Goal: Task Accomplishment & Management: Use online tool/utility

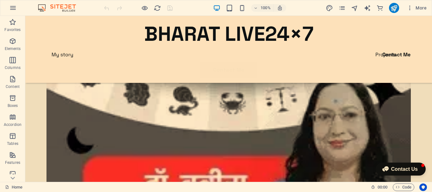
scroll to position [728, 0]
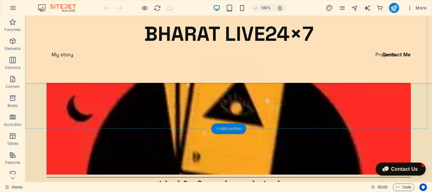
click at [229, 130] on div "+ Add section" at bounding box center [228, 128] width 35 height 11
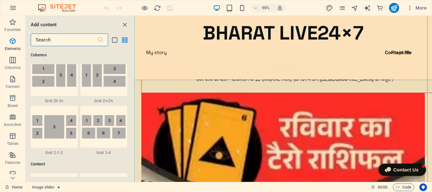
scroll to position [1106, 0]
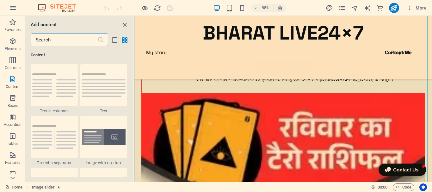
click at [66, 41] on input "text" at bounding box center [64, 39] width 67 height 13
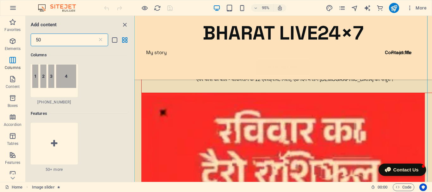
scroll to position [126, 0]
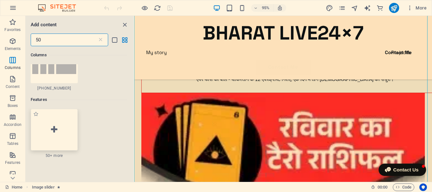
type input "50"
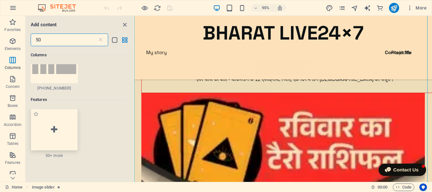
click at [62, 141] on div at bounding box center [54, 130] width 47 height 42
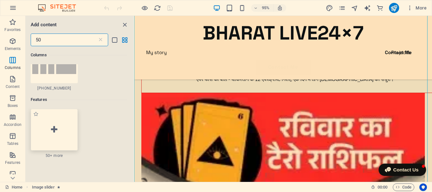
scroll to position [625, 0]
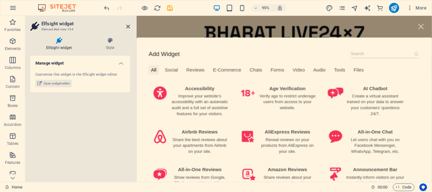
click at [154, 71] on div "All" at bounding box center [154, 72] width 11 height 9
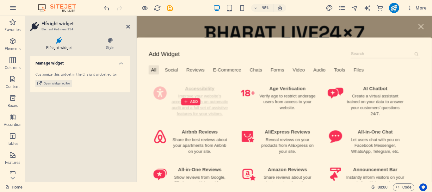
click at [207, 112] on div "ADD" at bounding box center [193, 106] width 88 height 42
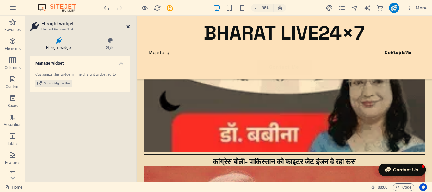
drag, startPoint x: 127, startPoint y: 26, endPoint x: 196, endPoint y: 28, distance: 69.6
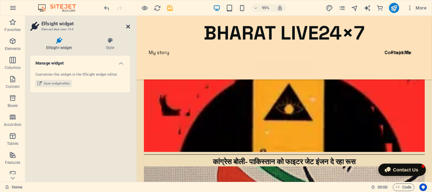
click at [127, 26] on icon at bounding box center [128, 26] width 4 height 5
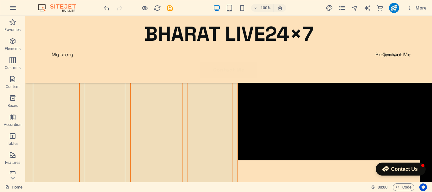
scroll to position [4490, 0]
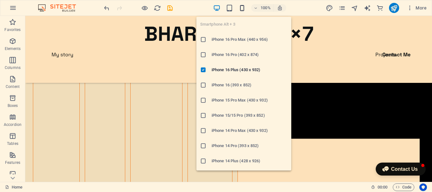
click at [242, 11] on icon "button" at bounding box center [241, 7] width 7 height 7
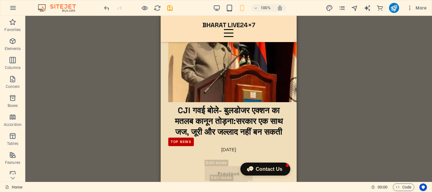
scroll to position [4491, 0]
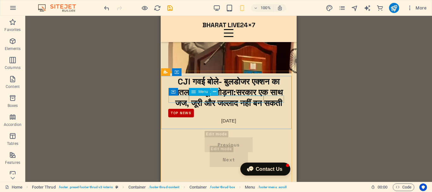
click at [214, 91] on icon at bounding box center [214, 91] width 3 height 7
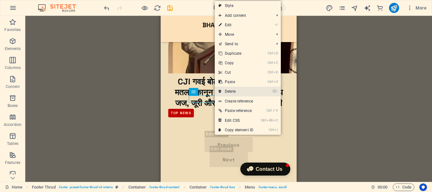
click at [230, 91] on link "⌦ Delete" at bounding box center [236, 91] width 42 height 9
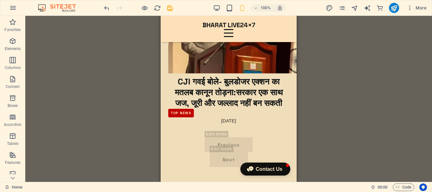
click at [378, 86] on div "H2 Text image overlap Container Menu Bar Image Menu Button Image slider Elfsigh…" at bounding box center [228, 99] width 406 height 166
click at [366, 84] on div "H2 Text image overlap Container Menu Bar Image Menu Button Image slider Elfsigh…" at bounding box center [228, 99] width 406 height 166
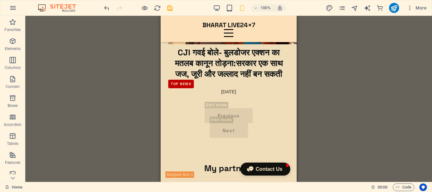
scroll to position [4544, 0]
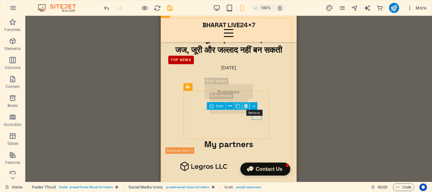
click at [246, 106] on icon at bounding box center [245, 106] width 3 height 7
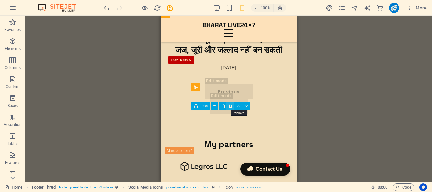
click at [229, 107] on icon at bounding box center [229, 106] width 3 height 7
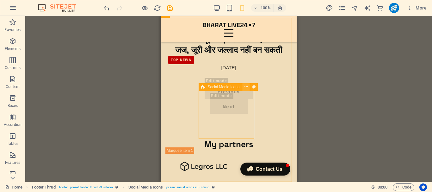
click at [247, 86] on icon at bounding box center [245, 87] width 3 height 7
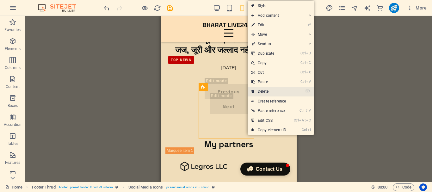
click at [264, 88] on link "⌦ Delete" at bounding box center [268, 91] width 42 height 9
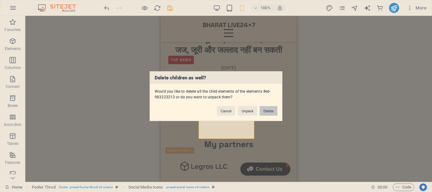
click at [265, 109] on button "Delete" at bounding box center [268, 110] width 18 height 9
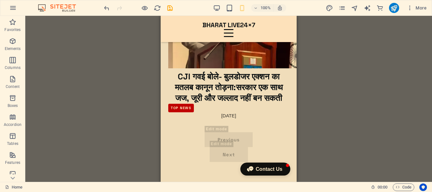
click at [331, 85] on div "H2 Text image overlap Container Menu Bar Image Menu Button Image slider Elfsigh…" at bounding box center [228, 99] width 406 height 166
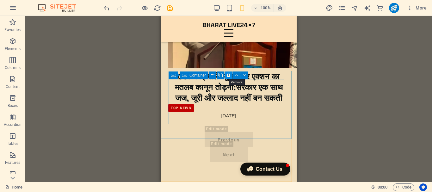
click at [228, 74] on icon at bounding box center [228, 75] width 3 height 7
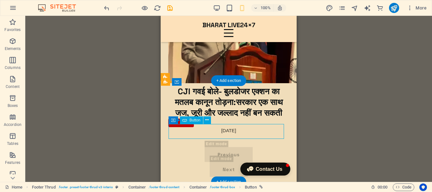
select select "%"
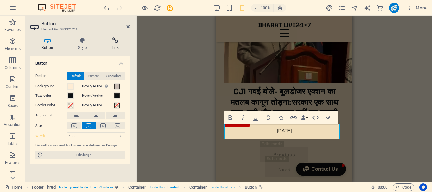
click at [114, 44] on h4 "Link" at bounding box center [115, 43] width 30 height 13
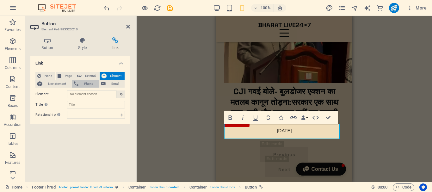
click at [82, 84] on span "Phone" at bounding box center [88, 84] width 17 height 8
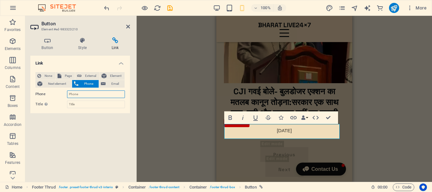
click at [90, 95] on input "Phone" at bounding box center [96, 94] width 58 height 8
type input "+"
paste input "[PHONE_NUMBER]"
type input "[PHONE_NUMBER]"
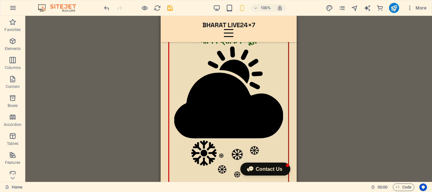
scroll to position [0, 0]
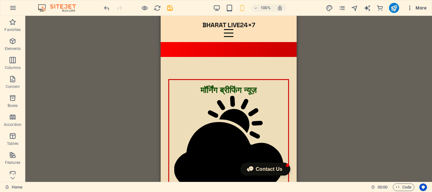
click at [410, 5] on icon "button" at bounding box center [409, 8] width 6 height 6
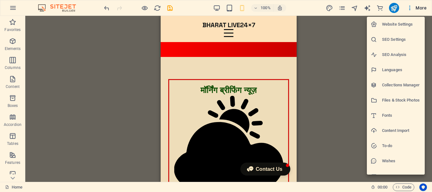
click at [410, 23] on h6 "Website Settings" at bounding box center [401, 25] width 39 height 8
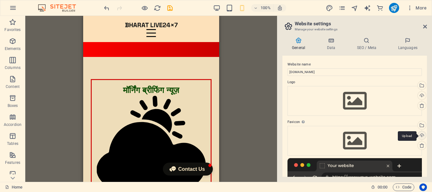
click at [421, 135] on div "Upload" at bounding box center [420, 135] width 9 height 9
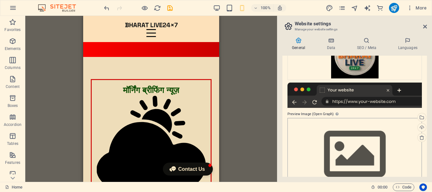
scroll to position [114, 0]
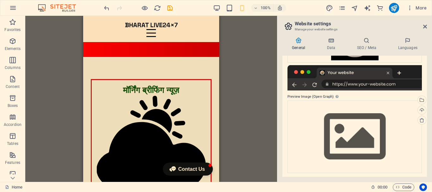
click at [252, 89] on div "Container H2 Text image overlap Container Menu Bar Image Menu Button Image slid…" at bounding box center [151, 99] width 252 height 166
click at [425, 26] on icon at bounding box center [425, 26] width 4 height 5
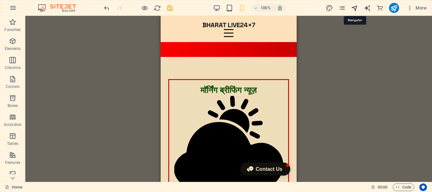
click at [356, 9] on icon "navigator" at bounding box center [354, 7] width 7 height 7
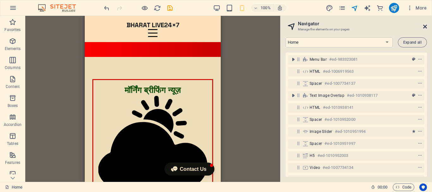
click at [425, 26] on icon at bounding box center [425, 26] width 4 height 5
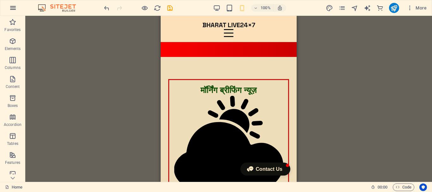
click at [13, 9] on icon "button" at bounding box center [13, 8] width 8 height 8
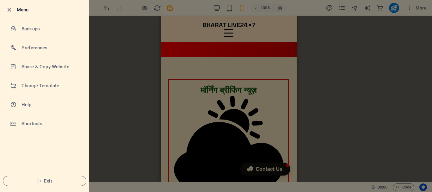
click at [182, 69] on div at bounding box center [216, 96] width 432 height 192
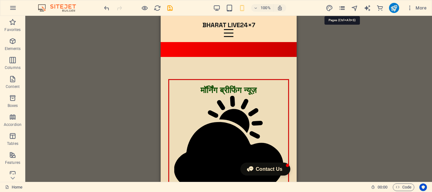
click at [342, 8] on icon "pages" at bounding box center [341, 7] width 7 height 7
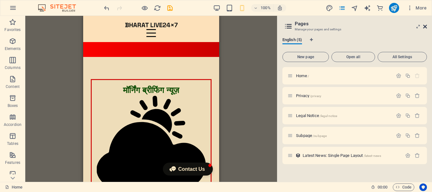
click at [426, 26] on icon at bounding box center [425, 26] width 4 height 5
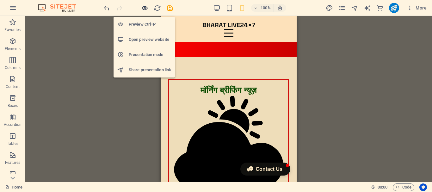
click at [145, 8] on icon "button" at bounding box center [144, 7] width 7 height 7
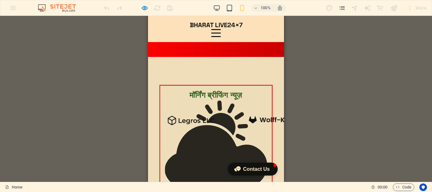
click at [221, 29] on div "Menu" at bounding box center [215, 33] width 9 height 8
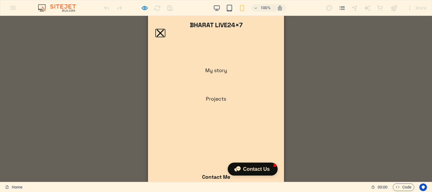
click at [164, 29] on button "Menu" at bounding box center [159, 32] width 7 height 7
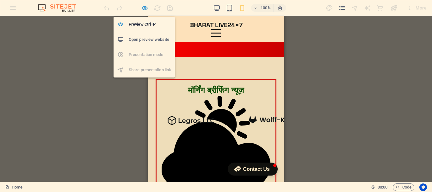
click at [143, 10] on icon "button" at bounding box center [144, 7] width 7 height 7
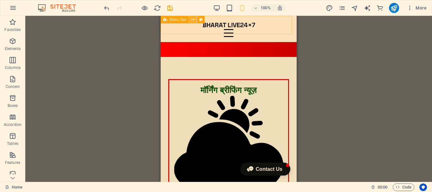
click at [193, 19] on icon at bounding box center [192, 19] width 3 height 7
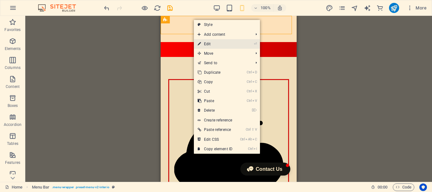
click at [212, 45] on link "⏎ Edit" at bounding box center [215, 43] width 42 height 9
select select "header"
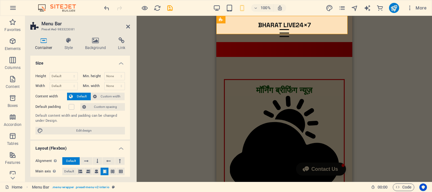
scroll to position [0, 0]
click at [70, 44] on h4 "Style" at bounding box center [70, 43] width 21 height 13
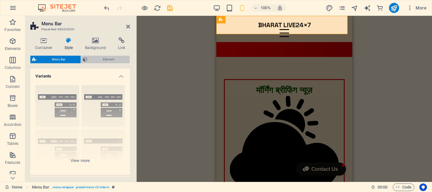
click at [105, 58] on span "Element" at bounding box center [108, 60] width 39 height 8
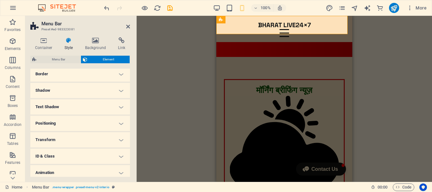
scroll to position [60, 0]
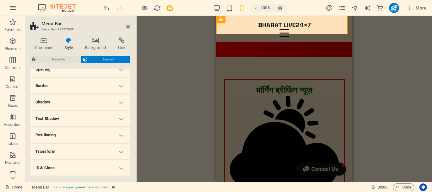
click at [117, 84] on h4 "Border" at bounding box center [80, 85] width 100 height 15
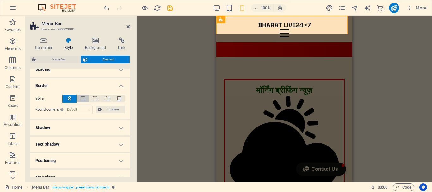
click at [85, 98] on button at bounding box center [83, 99] width 12 height 8
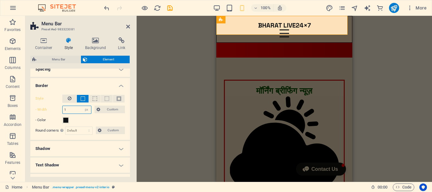
click at [68, 108] on input "1" at bounding box center [77, 110] width 28 height 8
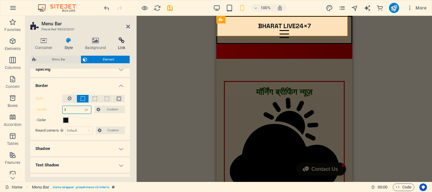
type input "3"
click at [124, 42] on icon at bounding box center [121, 40] width 17 height 6
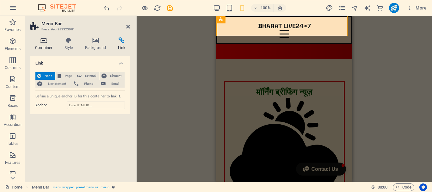
click at [46, 42] on icon at bounding box center [43, 40] width 27 height 6
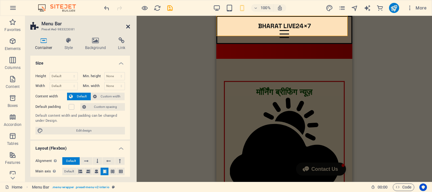
click at [128, 27] on icon at bounding box center [128, 26] width 4 height 5
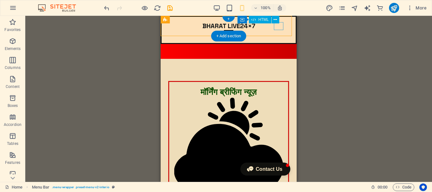
click at [278, 30] on div "Menu" at bounding box center [228, 34] width 119 height 8
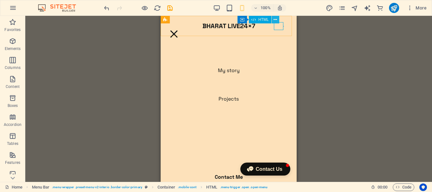
click at [274, 18] on icon at bounding box center [274, 19] width 3 height 7
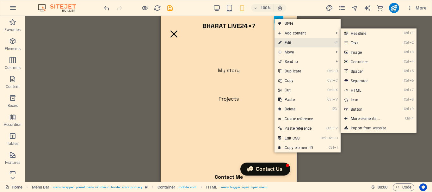
click at [285, 41] on link "⏎ Edit" at bounding box center [295, 42] width 42 height 9
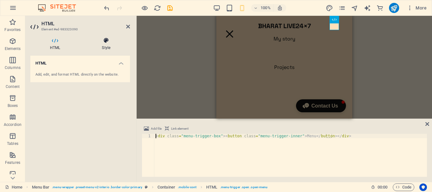
click at [106, 42] on icon at bounding box center [106, 40] width 48 height 6
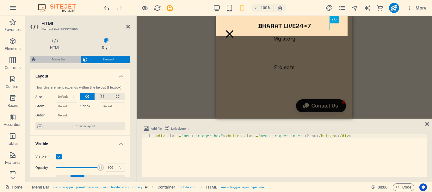
click at [66, 57] on span "Menu Bar" at bounding box center [58, 60] width 40 height 8
select select "rem"
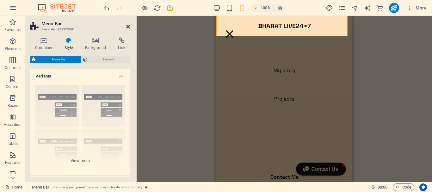
click at [128, 27] on icon at bounding box center [128, 26] width 4 height 5
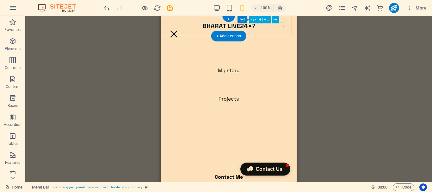
click at [179, 30] on div "Menu" at bounding box center [173, 34] width 9 height 8
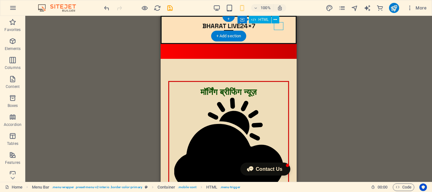
click at [278, 30] on div "Menu" at bounding box center [228, 34] width 119 height 8
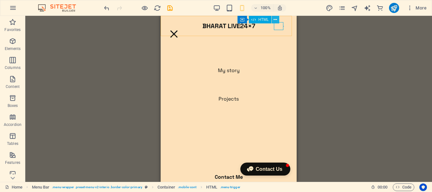
click at [273, 19] on button at bounding box center [275, 20] width 8 height 8
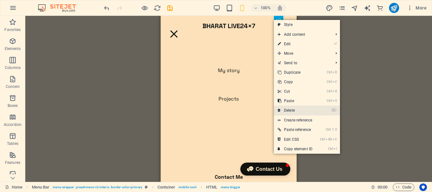
click at [307, 110] on link "⌦ Delete" at bounding box center [295, 110] width 42 height 9
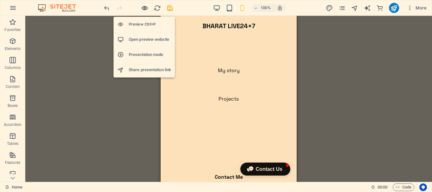
click at [145, 9] on icon "button" at bounding box center [144, 7] width 7 height 7
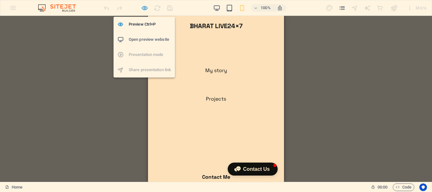
click at [144, 9] on icon "button" at bounding box center [144, 7] width 7 height 7
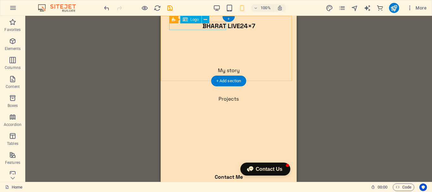
click at [187, 24] on div "BHARAT LIVE24×7" at bounding box center [228, 26] width 119 height 8
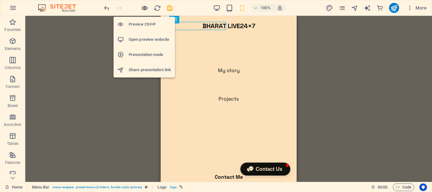
click at [146, 8] on icon "button" at bounding box center [144, 7] width 7 height 7
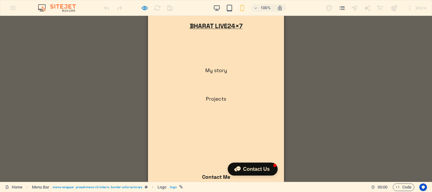
click at [184, 26] on h1 "BHARAT LIVE24×7" at bounding box center [215, 26] width 119 height 8
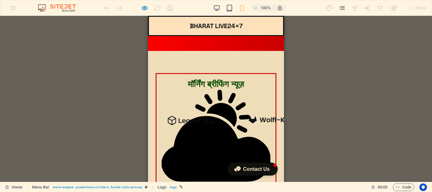
click at [272, 26] on header "BHARAT LIVE24×7 Drop content here or Add elements Paste clipboard My story Proj…" at bounding box center [216, 26] width 134 height 18
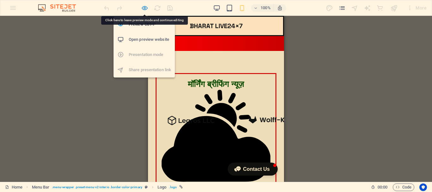
click at [142, 6] on icon "button" at bounding box center [144, 7] width 7 height 7
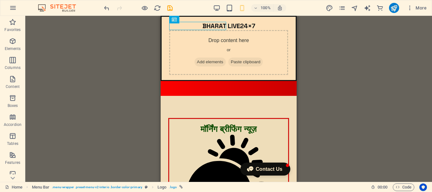
click at [340, 52] on div "Container H2 Text image overlap Container Menu Bar Image Menu Bar Menu Button I…" at bounding box center [228, 99] width 406 height 166
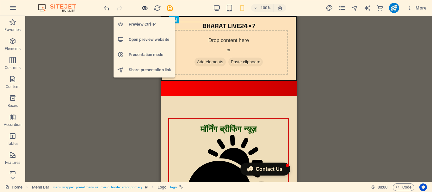
click at [146, 8] on icon "button" at bounding box center [144, 7] width 7 height 7
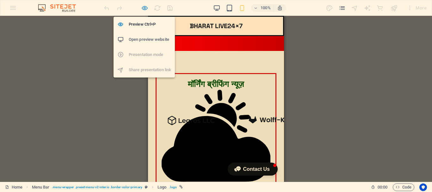
click at [144, 9] on icon "button" at bounding box center [144, 7] width 7 height 7
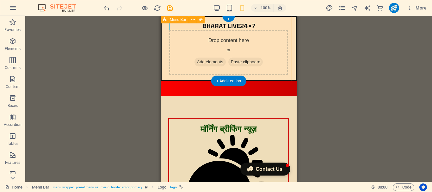
click at [281, 27] on div "BHARAT LIVE24×7 Drop content here or Add elements Paste clipboard My story Proj…" at bounding box center [229, 48] width 136 height 65
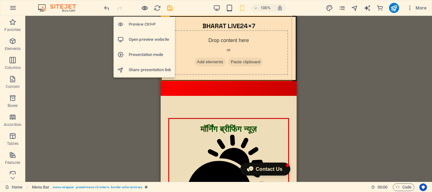
click at [142, 9] on icon "button" at bounding box center [144, 7] width 7 height 7
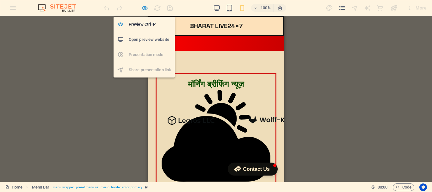
click at [145, 8] on icon "button" at bounding box center [144, 7] width 7 height 7
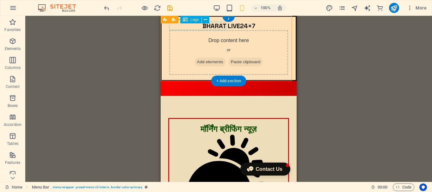
click at [215, 25] on div "BHARAT LIVE24×7" at bounding box center [228, 26] width 119 height 8
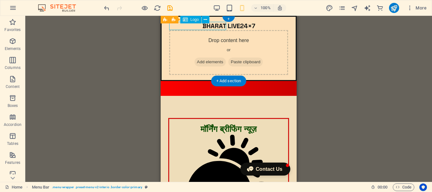
drag, startPoint x: 215, startPoint y: 25, endPoint x: 324, endPoint y: 40, distance: 110.4
click at [215, 25] on div "BHARAT LIVE24×7" at bounding box center [228, 26] width 119 height 8
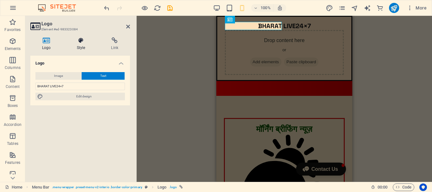
click at [81, 45] on h4 "Style" at bounding box center [82, 43] width 34 height 13
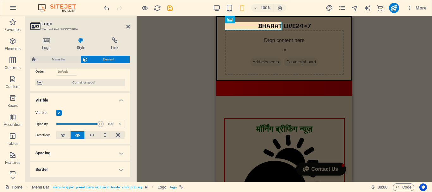
scroll to position [63, 0]
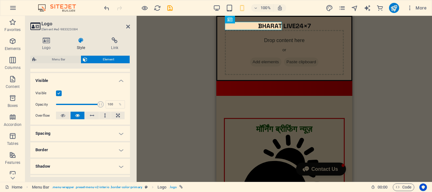
click at [120, 148] on h4 "Border" at bounding box center [80, 149] width 100 height 15
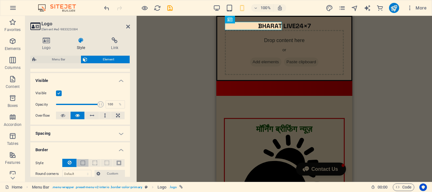
click at [84, 163] on span at bounding box center [83, 163] width 4 height 4
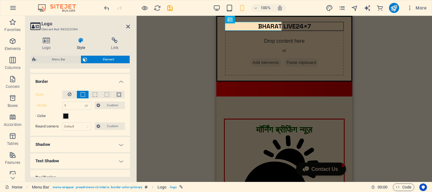
scroll to position [126, 0]
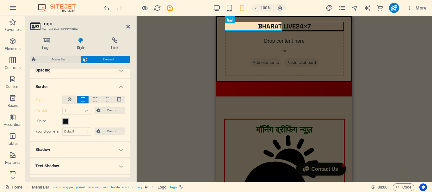
click at [67, 122] on span at bounding box center [65, 120] width 5 height 5
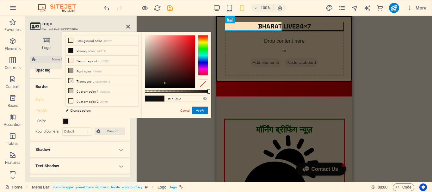
click at [206, 75] on div at bounding box center [203, 55] width 10 height 41
type input "#c50612"
click at [193, 47] on div at bounding box center [170, 61] width 50 height 52
click at [200, 112] on button "Apply" at bounding box center [200, 110] width 16 height 8
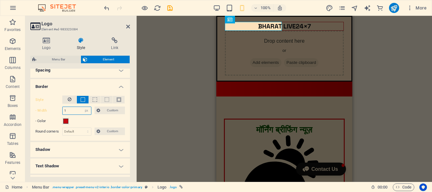
click at [76, 112] on input "1" at bounding box center [77, 111] width 28 height 8
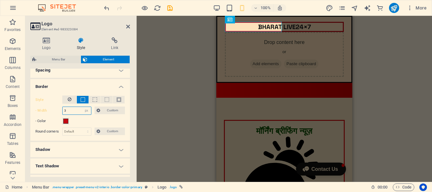
type input "3"
click at [118, 71] on h4 "Spacing" at bounding box center [80, 70] width 100 height 15
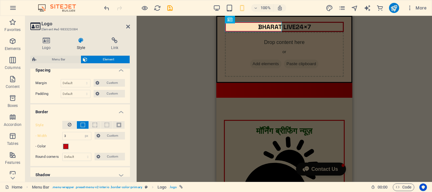
scroll to position [95, 0]
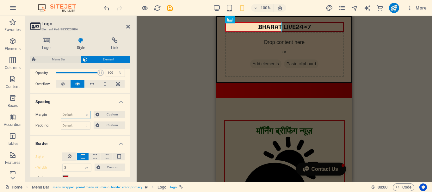
click at [81, 114] on select "Default auto px % rem vw vh Custom" at bounding box center [75, 115] width 29 height 8
select select "px"
click at [81, 111] on select "Default auto px % rem vw vh Custom" at bounding box center [75, 115] width 29 height 8
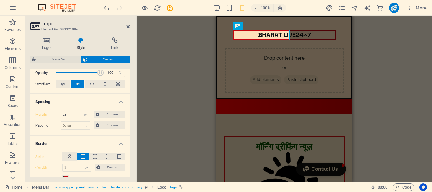
type input "2"
click at [86, 115] on select "Default auto px % rem vw vh Custom" at bounding box center [85, 115] width 9 height 8
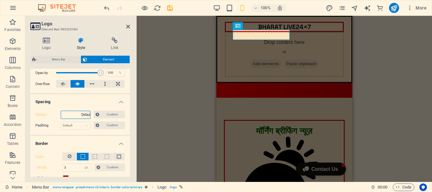
click at [81, 111] on select "Default auto px % rem vw vh Custom" at bounding box center [85, 115] width 9 height 8
select select "DISABLED_OPTION_VALUE"
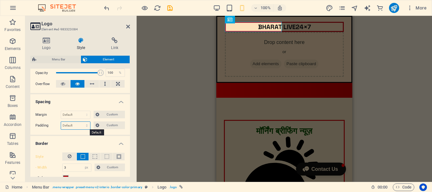
click at [82, 126] on select "Default px rem % vh vw Custom" at bounding box center [75, 126] width 29 height 8
select select "px"
click at [81, 122] on select "Default px rem % vh vw Custom" at bounding box center [75, 126] width 29 height 8
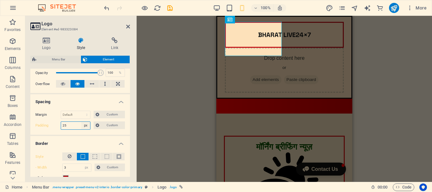
type input "25"
click at [86, 127] on select "Default px rem % vh vw Custom" at bounding box center [85, 126] width 9 height 8
select select "default"
click at [81, 122] on select "Default px rem % vh vw Custom" at bounding box center [85, 126] width 9 height 8
select select "DISABLED_OPTION_VALUE"
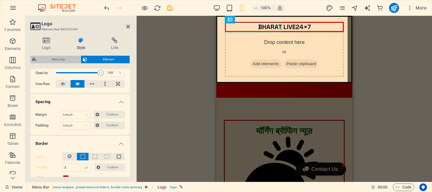
click at [42, 58] on span "Menu Bar" at bounding box center [58, 60] width 40 height 8
select select "rem"
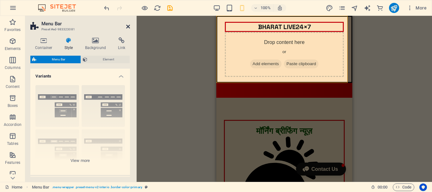
click at [128, 27] on icon at bounding box center [128, 26] width 4 height 5
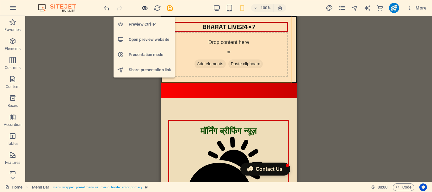
click at [146, 7] on icon "button" at bounding box center [144, 7] width 7 height 7
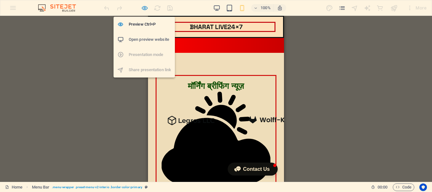
click at [146, 9] on icon "button" at bounding box center [144, 7] width 7 height 7
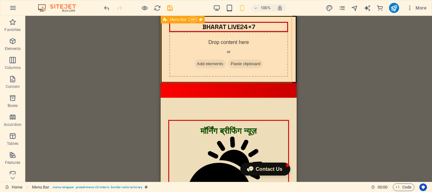
click at [191, 20] on icon at bounding box center [192, 19] width 3 height 7
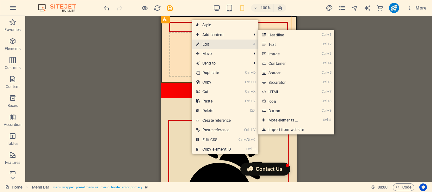
click at [202, 42] on link "⏎ Edit" at bounding box center [213, 43] width 42 height 9
select select "rem"
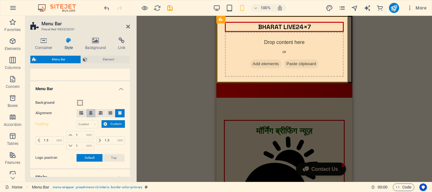
click at [90, 112] on icon at bounding box center [91, 113] width 4 height 4
click at [97, 114] on button at bounding box center [100, 113] width 9 height 8
click at [111, 115] on span at bounding box center [110, 113] width 4 height 8
click at [119, 114] on icon at bounding box center [120, 113] width 4 height 4
click at [112, 156] on span "Top" at bounding box center [114, 158] width 6 height 8
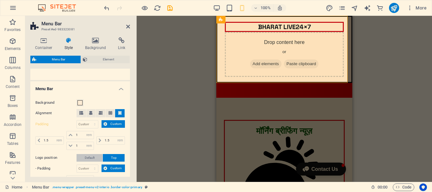
click at [87, 158] on span "Default" at bounding box center [90, 158] width 10 height 8
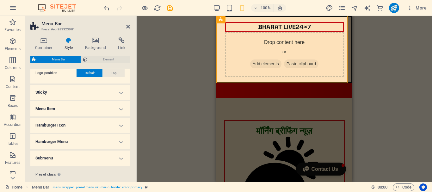
scroll to position [190, 0]
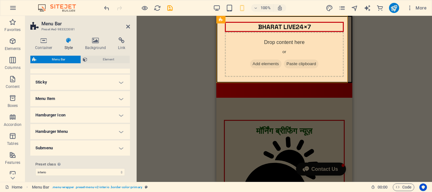
click at [120, 80] on h4 "Sticky" at bounding box center [80, 82] width 100 height 15
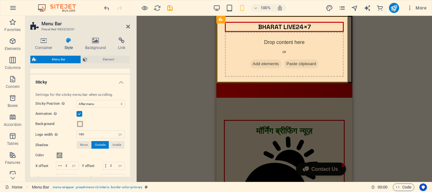
click at [120, 81] on h4 "Sticky" at bounding box center [80, 80] width 100 height 11
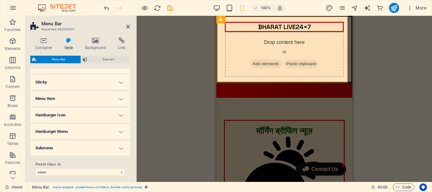
click at [120, 99] on h4 "Menu Item" at bounding box center [80, 98] width 100 height 15
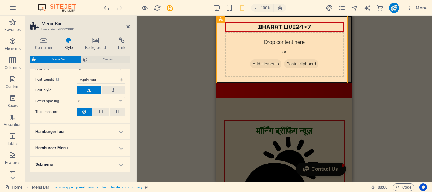
scroll to position [316, 0]
click at [115, 62] on span "Element" at bounding box center [108, 60] width 39 height 8
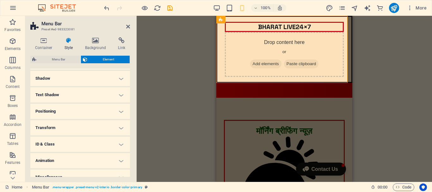
scroll to position [138, 0]
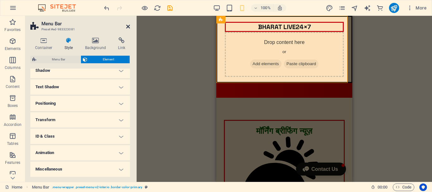
click at [130, 26] on icon at bounding box center [128, 26] width 4 height 5
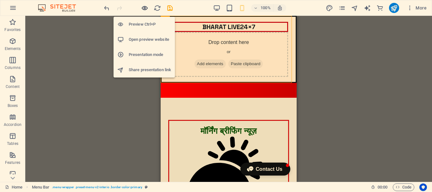
click at [143, 8] on icon "button" at bounding box center [144, 7] width 7 height 7
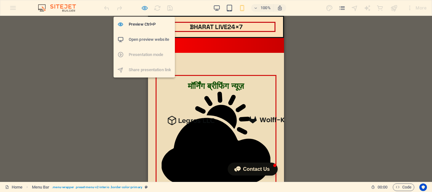
click at [146, 8] on icon "button" at bounding box center [144, 7] width 7 height 7
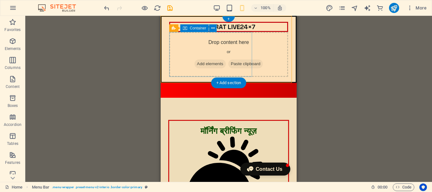
click at [197, 50] on div "Drop content here or Add elements Paste clipboard" at bounding box center [228, 54] width 119 height 45
click at [211, 27] on icon at bounding box center [212, 28] width 3 height 7
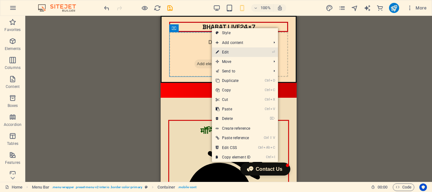
click at [223, 50] on link "⏎ Edit" at bounding box center [233, 51] width 42 height 9
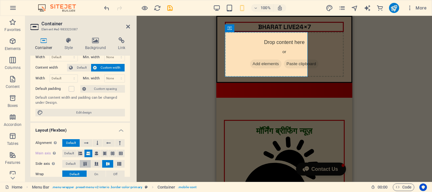
scroll to position [32, 0]
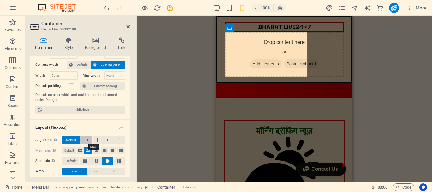
click at [89, 140] on button at bounding box center [86, 140] width 12 height 8
click at [121, 150] on icon at bounding box center [121, 151] width 4 height 8
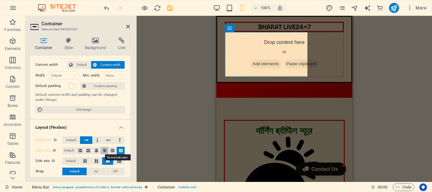
click at [105, 149] on icon at bounding box center [105, 151] width 4 height 8
click at [95, 148] on icon at bounding box center [96, 151] width 4 height 8
click at [119, 149] on icon at bounding box center [121, 151] width 4 height 8
click at [118, 164] on button at bounding box center [118, 161] width 11 height 8
click at [107, 161] on icon at bounding box center [108, 161] width 8 height 4
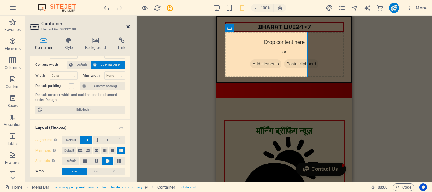
click at [128, 27] on icon at bounding box center [128, 26] width 4 height 5
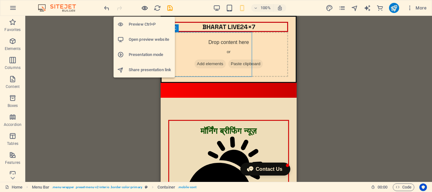
click at [146, 8] on icon "button" at bounding box center [144, 7] width 7 height 7
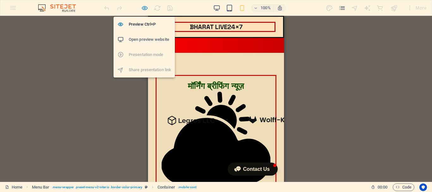
click at [144, 8] on icon "button" at bounding box center [144, 7] width 7 height 7
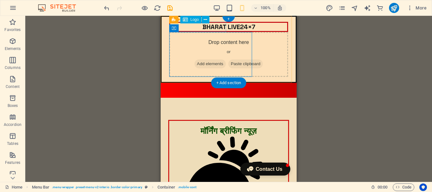
click at [223, 25] on div "BHARAT LIVE24×7" at bounding box center [228, 27] width 119 height 10
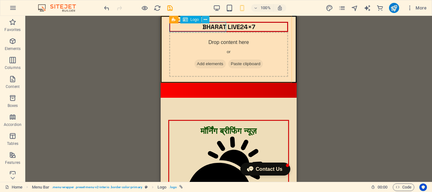
click at [206, 20] on icon at bounding box center [204, 19] width 3 height 7
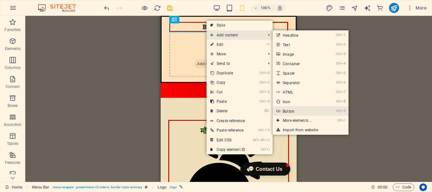
drag, startPoint x: 303, startPoint y: 110, endPoint x: 19, endPoint y: 89, distance: 284.6
click at [303, 110] on link "Ctrl 9 Button" at bounding box center [298, 110] width 52 height 9
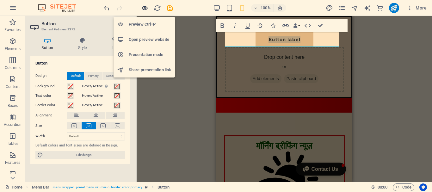
click at [145, 8] on icon "button" at bounding box center [144, 7] width 7 height 7
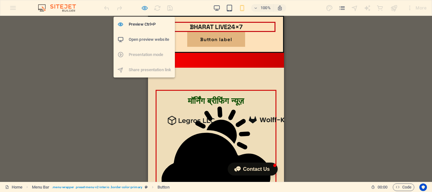
click at [142, 8] on icon "button" at bounding box center [144, 7] width 7 height 7
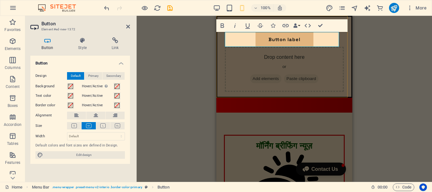
click at [313, 44] on div "Button label" at bounding box center [284, 39] width 119 height 15
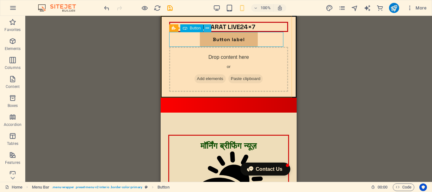
click at [207, 27] on icon at bounding box center [206, 28] width 3 height 7
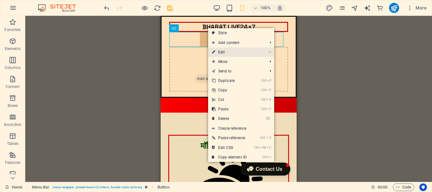
click at [225, 51] on link "⏎ Edit" at bounding box center [229, 51] width 42 height 9
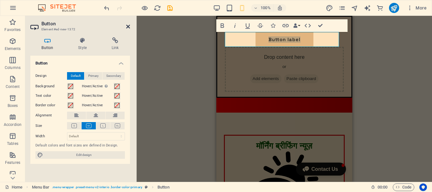
click at [128, 27] on icon at bounding box center [128, 26] width 4 height 5
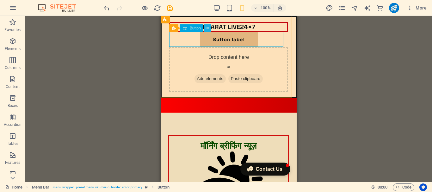
click at [206, 28] on icon at bounding box center [206, 28] width 3 height 7
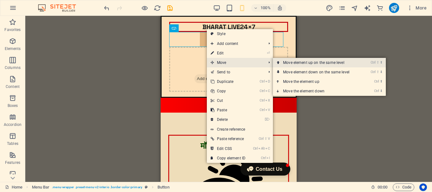
click at [313, 63] on link "Ctrl ⇧ ⬆ Move element up on the same level" at bounding box center [317, 62] width 89 height 9
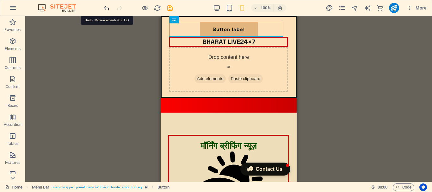
click at [104, 7] on icon "undo" at bounding box center [106, 7] width 7 height 7
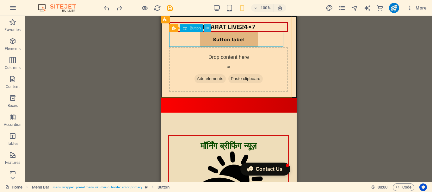
click at [205, 28] on icon at bounding box center [206, 28] width 3 height 7
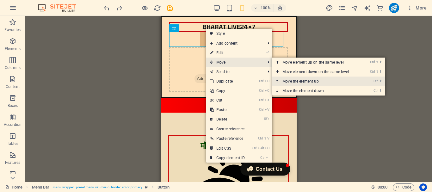
click at [317, 80] on link "Ctrl ⬆ Move the element up" at bounding box center [316, 80] width 89 height 9
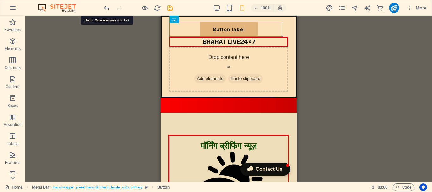
click at [105, 5] on icon "undo" at bounding box center [106, 7] width 7 height 7
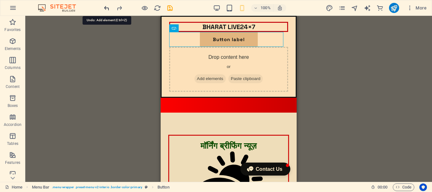
click at [105, 5] on icon "undo" at bounding box center [106, 7] width 7 height 7
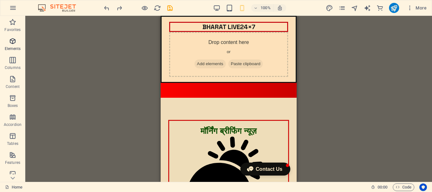
click at [12, 42] on icon "button" at bounding box center [13, 41] width 8 height 8
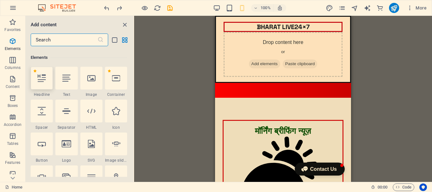
scroll to position [67, 0]
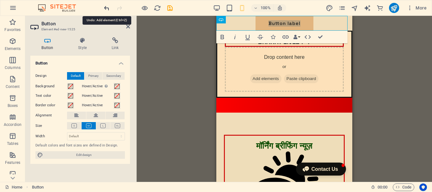
click at [106, 7] on icon "undo" at bounding box center [106, 7] width 7 height 7
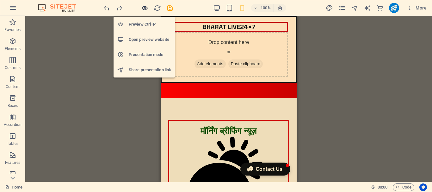
click at [144, 9] on icon "button" at bounding box center [144, 7] width 7 height 7
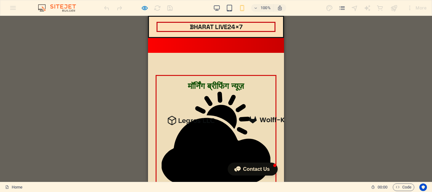
click at [80, 111] on div "Container H2 Text image overlap Container Menu Bar Image Menu Bar Menu Button I…" at bounding box center [216, 99] width 432 height 166
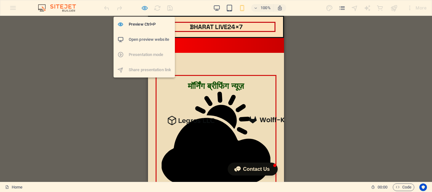
click at [144, 8] on icon "button" at bounding box center [144, 7] width 7 height 7
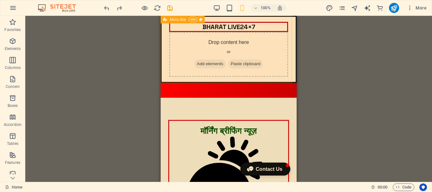
click at [193, 19] on icon at bounding box center [192, 19] width 3 height 7
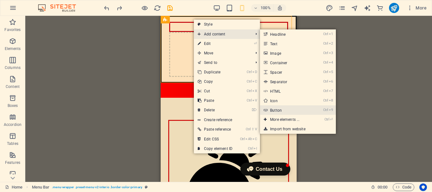
click at [302, 109] on link "Ctrl 9 Button" at bounding box center [286, 109] width 52 height 9
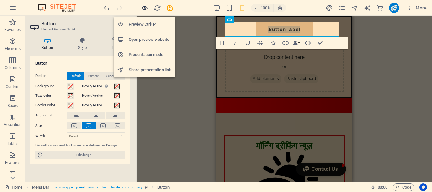
click at [145, 8] on icon "button" at bounding box center [144, 7] width 7 height 7
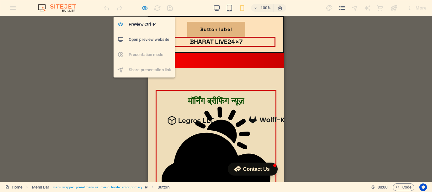
click at [143, 9] on icon "button" at bounding box center [144, 7] width 7 height 7
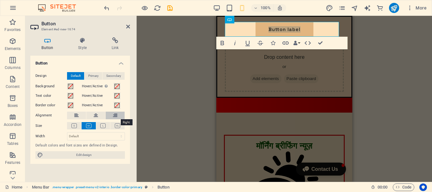
click at [114, 115] on icon at bounding box center [115, 116] width 4 height 8
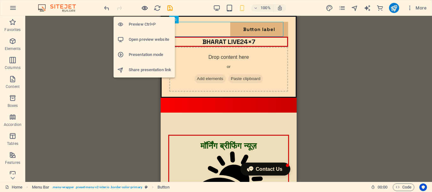
click at [144, 6] on icon "button" at bounding box center [144, 7] width 7 height 7
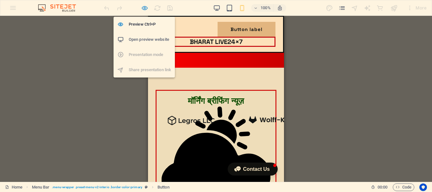
click at [144, 8] on icon "button" at bounding box center [144, 7] width 7 height 7
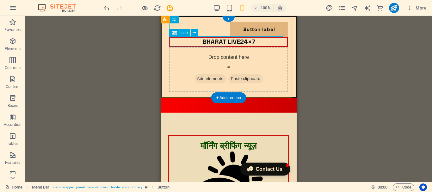
click at [216, 45] on div "BHARAT LIVE24×7" at bounding box center [228, 42] width 119 height 10
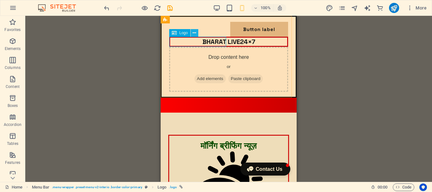
click at [195, 31] on icon at bounding box center [193, 33] width 3 height 7
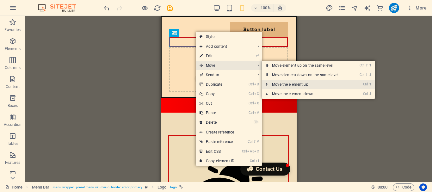
click at [315, 84] on link "Ctrl ⬆ Move the element up" at bounding box center [306, 84] width 89 height 9
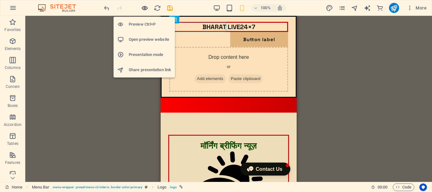
click at [143, 7] on icon "button" at bounding box center [144, 7] width 7 height 7
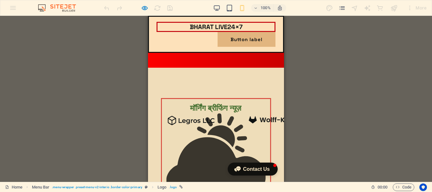
click at [254, 49] on header "BHARAT LIVE24×7 Button label Drop content here or Add elements Paste clipboard …" at bounding box center [216, 34] width 134 height 35
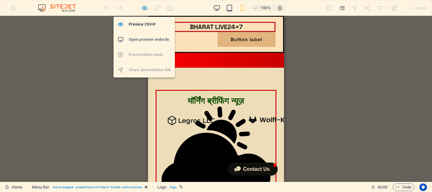
click at [142, 9] on icon "button" at bounding box center [144, 7] width 7 height 7
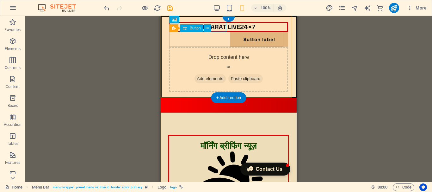
click at [256, 41] on div "Button label" at bounding box center [228, 39] width 119 height 15
click at [240, 38] on div "Button label" at bounding box center [228, 39] width 119 height 15
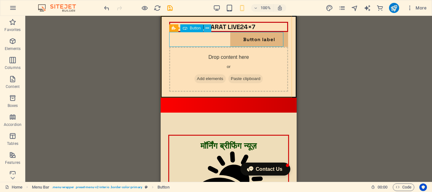
click at [208, 27] on icon at bounding box center [206, 28] width 3 height 7
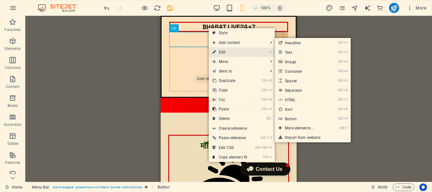
drag, startPoint x: 229, startPoint y: 51, endPoint x: 5, endPoint y: 37, distance: 224.8
click at [229, 51] on link "⏎ Edit" at bounding box center [230, 51] width 42 height 9
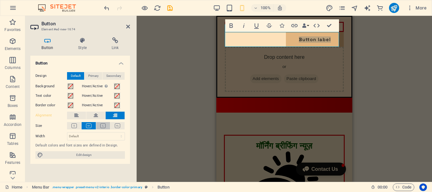
click at [105, 126] on icon at bounding box center [102, 125] width 5 height 5
click at [90, 125] on icon at bounding box center [88, 125] width 5 height 5
click at [76, 124] on icon at bounding box center [73, 125] width 5 height 5
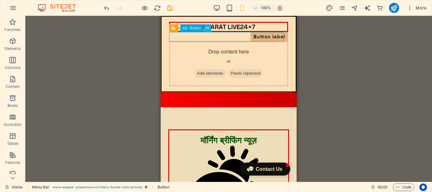
click at [207, 27] on icon at bounding box center [206, 28] width 3 height 7
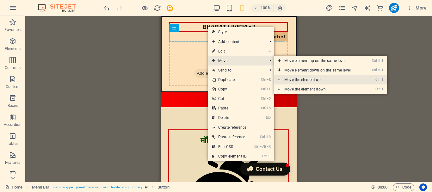
click at [338, 78] on link "Ctrl ⬆ Move the element up" at bounding box center [318, 79] width 89 height 9
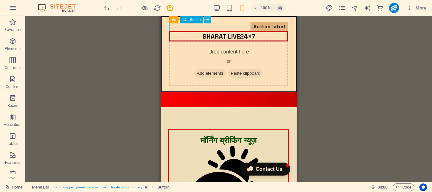
click at [206, 20] on icon at bounding box center [206, 19] width 3 height 7
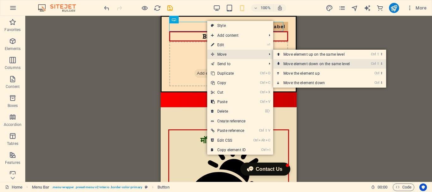
click at [311, 63] on link "Ctrl ⇧ ⬇ Move element down on the same level" at bounding box center [317, 63] width 89 height 9
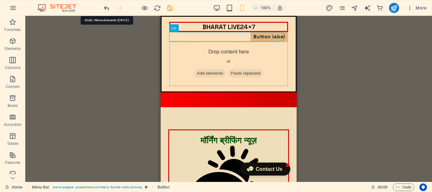
click at [107, 8] on icon "undo" at bounding box center [106, 7] width 7 height 7
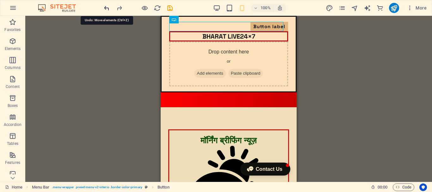
click at [107, 8] on icon "undo" at bounding box center [106, 7] width 7 height 7
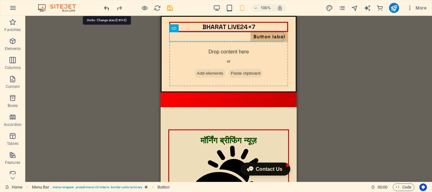
click at [107, 8] on icon "undo" at bounding box center [106, 7] width 7 height 7
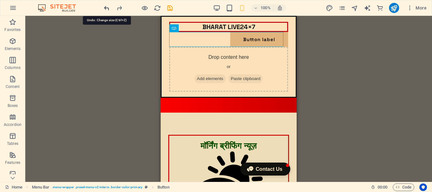
click at [107, 8] on icon "undo" at bounding box center [106, 7] width 7 height 7
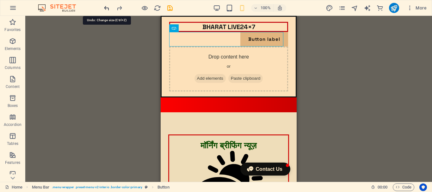
click at [107, 8] on icon "undo" at bounding box center [106, 7] width 7 height 7
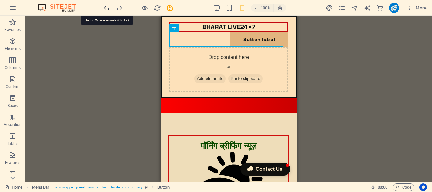
click at [107, 8] on icon "undo" at bounding box center [106, 7] width 7 height 7
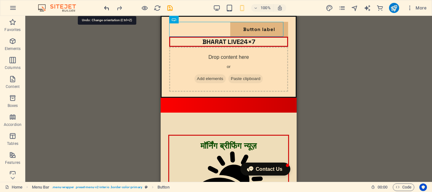
click at [107, 8] on icon "undo" at bounding box center [106, 7] width 7 height 7
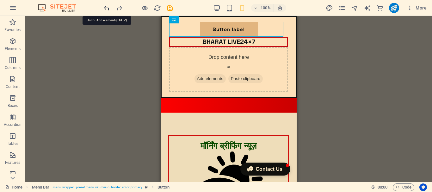
click at [107, 8] on icon "undo" at bounding box center [106, 7] width 7 height 7
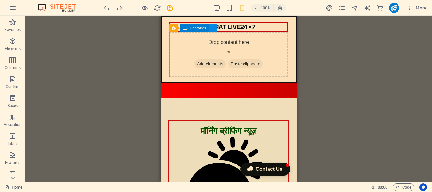
click at [211, 28] on icon at bounding box center [212, 28] width 3 height 7
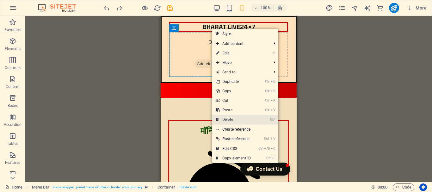
drag, startPoint x: 238, startPoint y: 118, endPoint x: 77, endPoint y: 103, distance: 161.3
click at [238, 118] on link "⌦ Delete" at bounding box center [233, 119] width 42 height 9
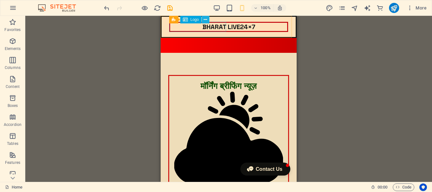
click at [207, 19] on icon at bounding box center [204, 19] width 3 height 7
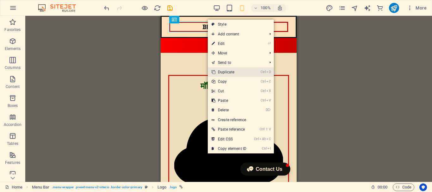
click at [237, 72] on link "Ctrl D Duplicate" at bounding box center [229, 71] width 42 height 9
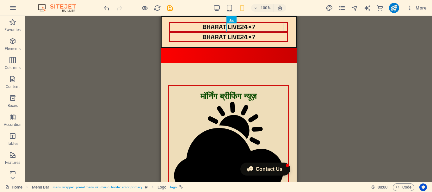
click at [349, 14] on div "100% More" at bounding box center [215, 7] width 431 height 15
click at [357, 51] on div "H2 Text image overlap Container Menu Bar Image Menu Bar Menu Button Image slide…" at bounding box center [228, 99] width 406 height 166
click at [128, 46] on div "H2 Text image overlap Container Menu Bar Image Menu Bar Menu Button Image slide…" at bounding box center [228, 99] width 406 height 166
click at [129, 26] on div "H2 Text image overlap Container Menu Bar Image Menu Bar Menu Button Image slide…" at bounding box center [228, 99] width 406 height 166
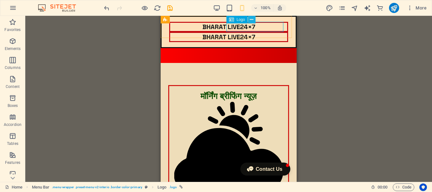
click at [252, 18] on icon at bounding box center [251, 19] width 3 height 7
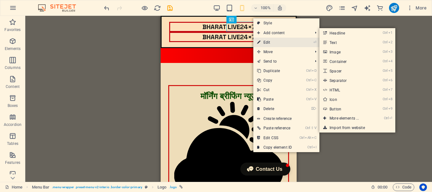
click at [275, 44] on link "⏎ Edit" at bounding box center [274, 42] width 42 height 9
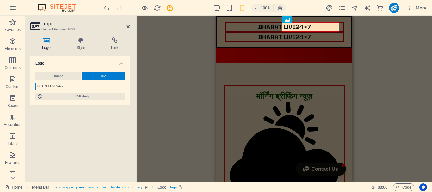
click at [75, 88] on input "BHARAT LIVE24×7" at bounding box center [79, 86] width 89 height 8
drag, startPoint x: 71, startPoint y: 86, endPoint x: 29, endPoint y: 86, distance: 41.7
click at [29, 86] on div "Logo Style Link Logo Image Text Drag files here, click to choose files or selec…" at bounding box center [80, 106] width 110 height 149
paste input "[PHONE_NUMBER]"
type input "[PHONE_NUMBER]"
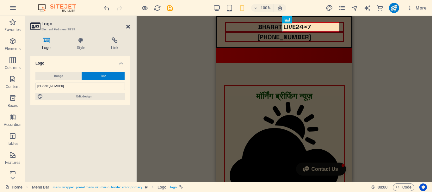
click at [129, 26] on icon at bounding box center [128, 26] width 4 height 5
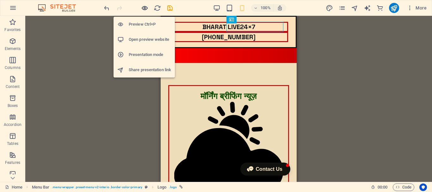
click at [142, 8] on icon "button" at bounding box center [144, 7] width 7 height 7
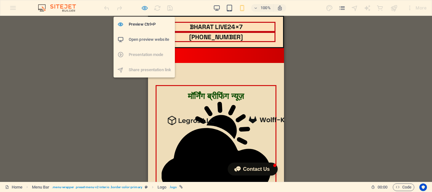
click at [145, 9] on icon "button" at bounding box center [144, 7] width 7 height 7
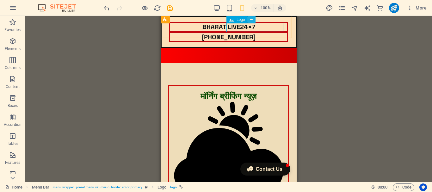
click at [251, 20] on icon at bounding box center [251, 19] width 3 height 7
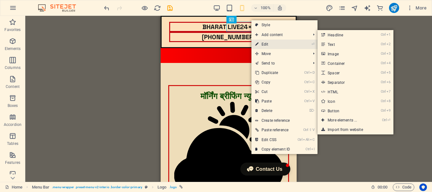
click at [264, 43] on link "⏎ Edit" at bounding box center [272, 43] width 42 height 9
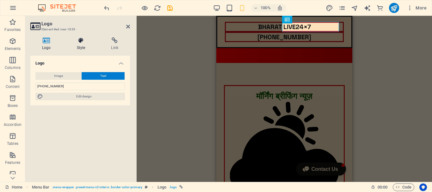
click at [79, 46] on h4 "Style" at bounding box center [82, 43] width 34 height 13
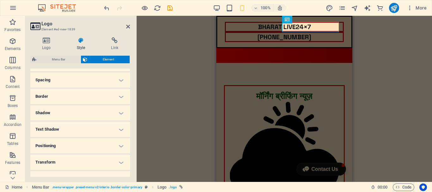
scroll to position [126, 0]
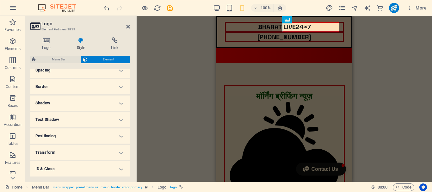
click at [115, 87] on h4 "Border" at bounding box center [80, 86] width 100 height 15
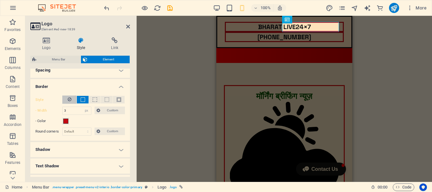
click at [70, 100] on icon at bounding box center [70, 99] width 4 height 8
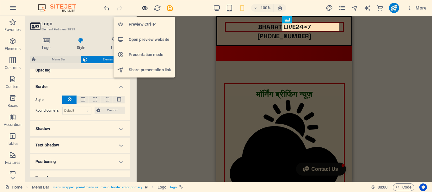
click at [144, 9] on icon "button" at bounding box center [144, 7] width 7 height 7
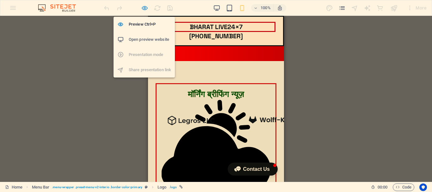
click at [144, 9] on icon "button" at bounding box center [144, 7] width 7 height 7
select select "px"
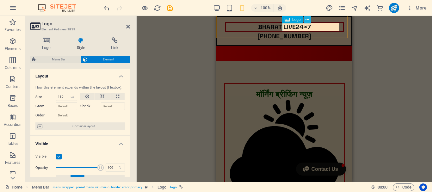
click at [306, 19] on icon at bounding box center [306, 19] width 3 height 7
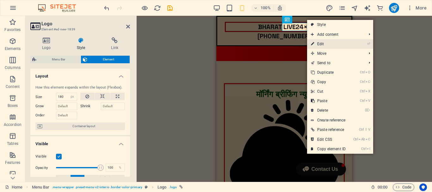
click at [323, 43] on link "⏎ Edit" at bounding box center [328, 43] width 42 height 9
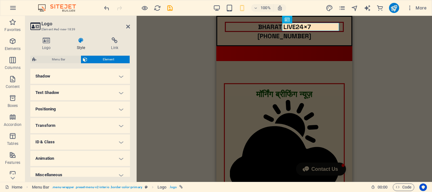
scroll to position [185, 0]
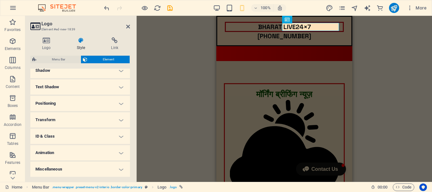
click at [119, 104] on h4 "Positioning" at bounding box center [80, 103] width 100 height 15
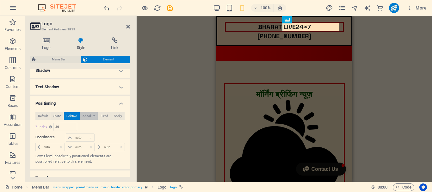
click at [89, 116] on span "Absolute" at bounding box center [88, 116] width 13 height 8
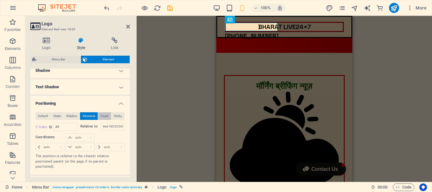
click at [103, 116] on span "Fixed" at bounding box center [104, 116] width 8 height 8
click at [115, 116] on span "Sticky" at bounding box center [118, 116] width 8 height 8
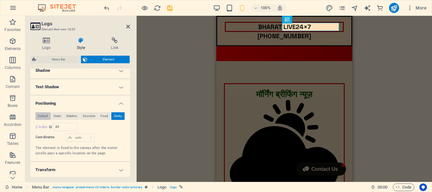
click at [46, 116] on span "Default" at bounding box center [43, 116] width 10 height 8
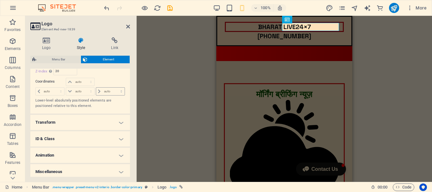
scroll to position [243, 0]
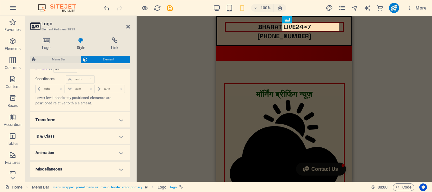
click at [117, 170] on h4 "Miscellaneous" at bounding box center [80, 168] width 100 height 15
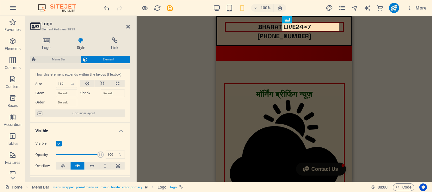
scroll to position [0, 0]
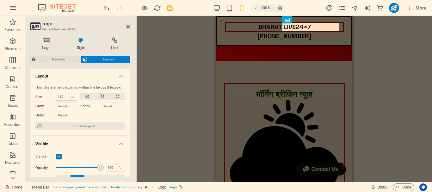
click at [65, 98] on input "180" at bounding box center [66, 97] width 21 height 8
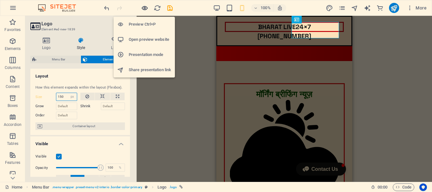
type input "150"
click at [143, 8] on icon "button" at bounding box center [144, 7] width 7 height 7
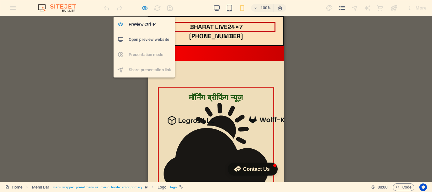
click at [143, 8] on icon "button" at bounding box center [144, 7] width 7 height 7
select select "px"
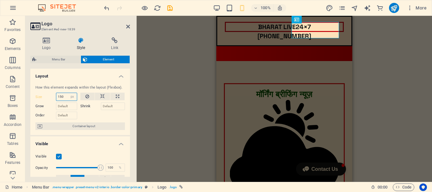
click at [65, 99] on input "150" at bounding box center [66, 97] width 21 height 8
click at [61, 97] on input "150" at bounding box center [66, 97] width 21 height 8
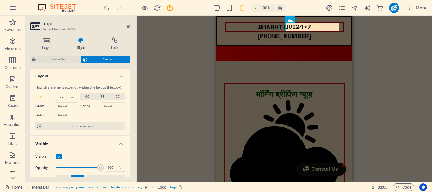
type input "170"
click at [130, 28] on aside "Logo Element #ed-new-1839 Logo Style Link Logo Image Text Drag files here, clic…" at bounding box center [80, 99] width 111 height 166
click at [129, 25] on icon at bounding box center [128, 26] width 4 height 5
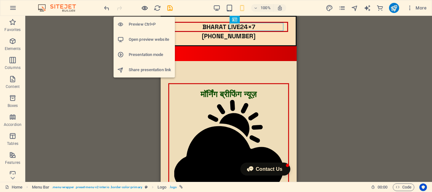
click at [144, 7] on icon "button" at bounding box center [144, 7] width 7 height 7
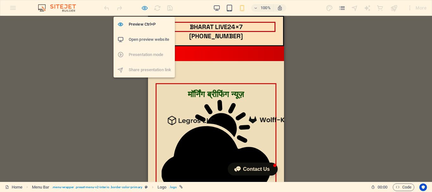
click at [146, 8] on icon "button" at bounding box center [144, 7] width 7 height 7
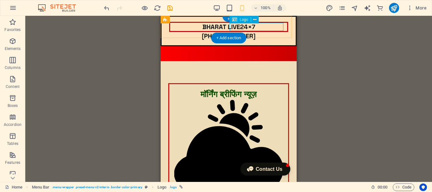
click at [262, 32] on div "[PHONE_NUMBER]" at bounding box center [228, 36] width 119 height 8
click at [255, 20] on icon at bounding box center [254, 19] width 3 height 7
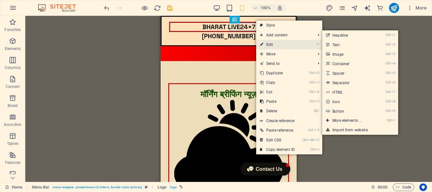
click at [273, 44] on link "⏎ Edit" at bounding box center [277, 44] width 42 height 9
select select "px"
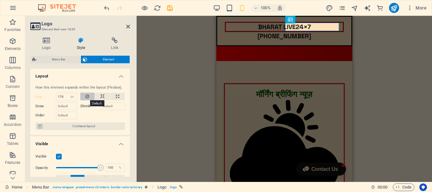
click at [87, 96] on icon at bounding box center [87, 97] width 4 height 8
type input "180"
select select "px"
click at [100, 96] on icon at bounding box center [102, 97] width 4 height 8
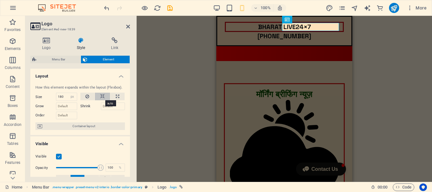
select select "DISABLED_OPTION_VALUE"
click at [113, 96] on button at bounding box center [117, 97] width 14 height 8
type input "100"
select select "%"
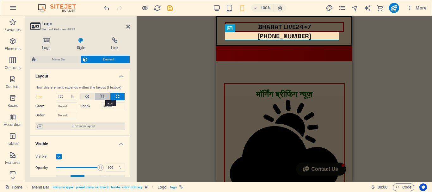
click at [102, 97] on icon at bounding box center [102, 97] width 4 height 8
select select "DISABLED_OPTION_VALUE"
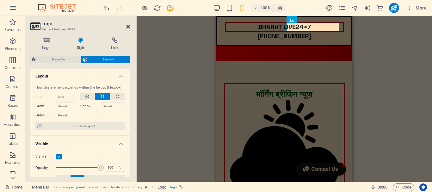
click at [128, 27] on icon at bounding box center [128, 26] width 4 height 5
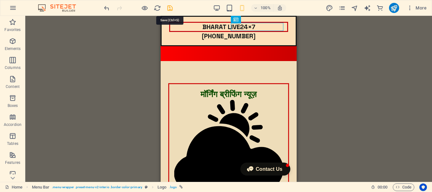
click at [169, 8] on icon "save" at bounding box center [169, 7] width 7 height 7
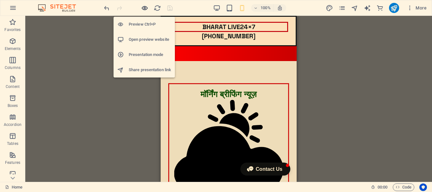
click at [146, 8] on icon "button" at bounding box center [144, 7] width 7 height 7
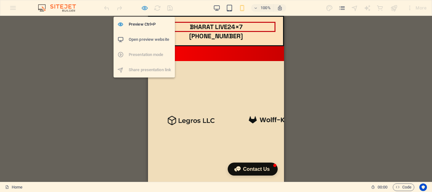
click at [146, 8] on icon "button" at bounding box center [144, 7] width 7 height 7
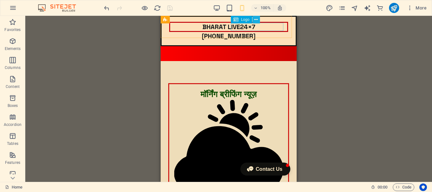
click at [257, 19] on icon at bounding box center [255, 19] width 3 height 7
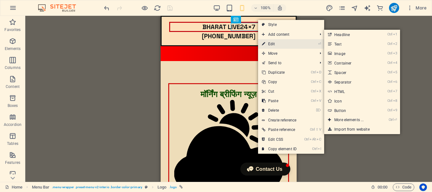
click at [270, 44] on link "⏎ Edit" at bounding box center [279, 43] width 42 height 9
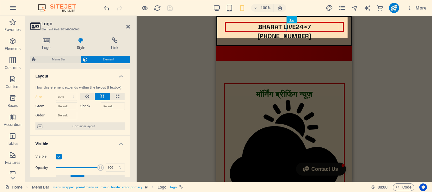
click at [54, 55] on div "Logo Style Link Logo Image Text Drag files here, click to choose files or selec…" at bounding box center [80, 106] width 100 height 139
click at [54, 59] on span "Menu Bar" at bounding box center [58, 60] width 40 height 8
select select "header"
select select "rem"
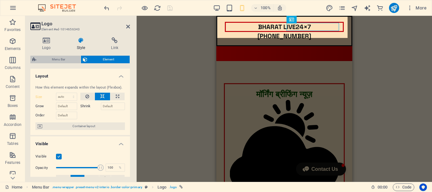
select select "rem"
select select "hover_text_color"
select select "rem"
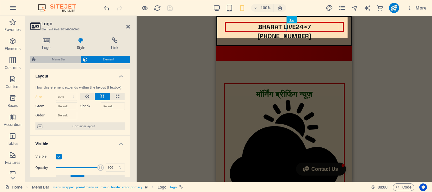
select select "link-special-font"
select select "px"
select select "400"
select select "px"
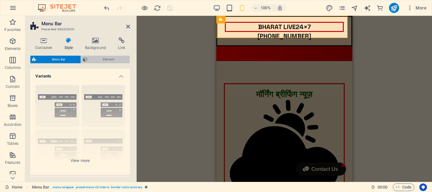
click at [100, 60] on span "Element" at bounding box center [108, 60] width 39 height 8
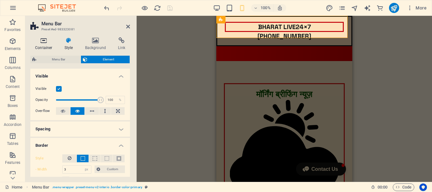
click at [45, 42] on icon at bounding box center [43, 40] width 27 height 6
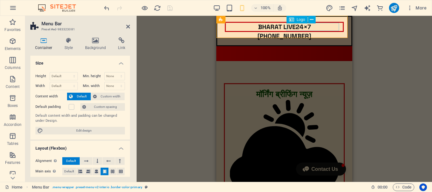
click at [325, 32] on div "[PHONE_NUMBER]" at bounding box center [284, 36] width 119 height 8
click at [313, 20] on icon at bounding box center [311, 19] width 3 height 7
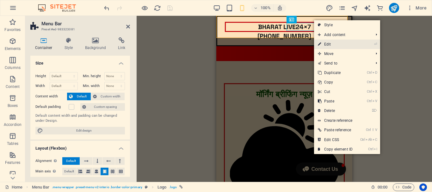
click at [326, 46] on link "⏎ Edit" at bounding box center [335, 43] width 42 height 9
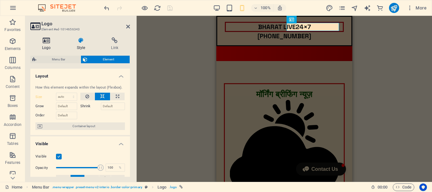
click at [43, 46] on h4 "Logo" at bounding box center [47, 43] width 35 height 13
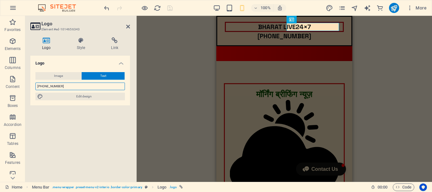
click at [44, 86] on input "[PHONE_NUMBER]" at bounding box center [79, 86] width 89 height 8
type input "97938 66340"
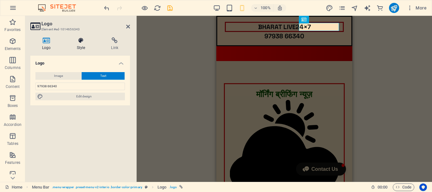
click at [80, 46] on h4 "Style" at bounding box center [82, 43] width 34 height 13
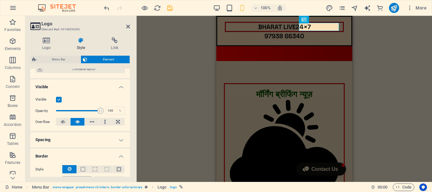
scroll to position [95, 0]
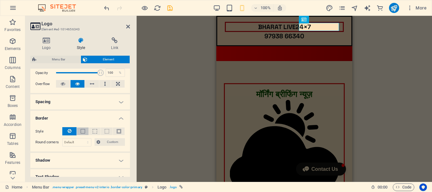
click at [79, 131] on button at bounding box center [83, 131] width 12 height 8
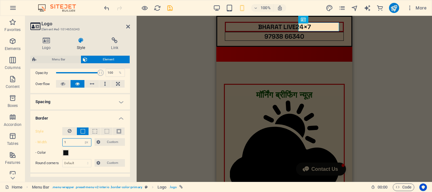
click at [69, 143] on input "1" at bounding box center [77, 142] width 28 height 8
type input "2"
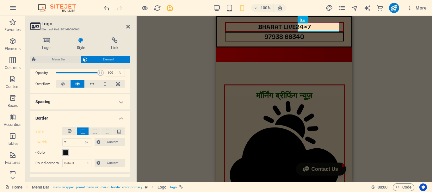
click at [66, 153] on span at bounding box center [65, 152] width 5 height 5
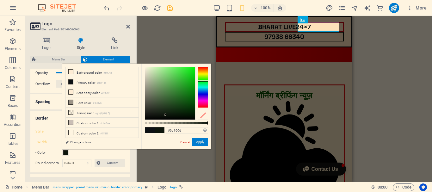
click at [205, 81] on div at bounding box center [203, 87] width 10 height 41
type input "#04d710"
click at [194, 75] on div at bounding box center [170, 93] width 50 height 52
click at [200, 142] on button "Apply" at bounding box center [200, 142] width 16 height 8
click at [200, 142] on div "H2 Text image overlap Container Menu Bar Image Menu Bar Menu Button Image slide…" at bounding box center [284, 99] width 295 height 166
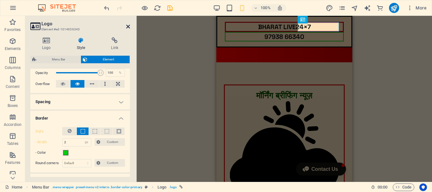
click at [127, 27] on icon at bounding box center [128, 26] width 4 height 5
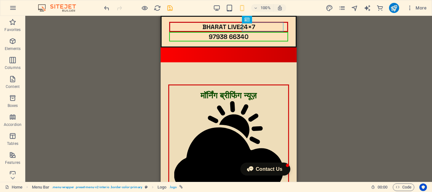
click at [113, 64] on div "H2 Text image overlap Container Menu Bar Image Menu Bar Menu Button Image slide…" at bounding box center [228, 99] width 406 height 166
click at [169, 7] on icon "save" at bounding box center [169, 7] width 7 height 7
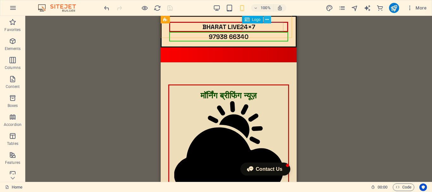
click at [268, 21] on icon at bounding box center [266, 19] width 3 height 7
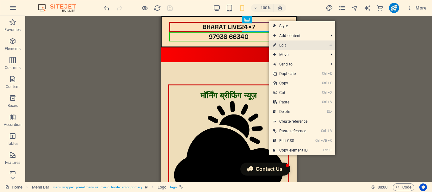
click at [284, 44] on link "⏎ Edit" at bounding box center [290, 44] width 42 height 9
select select "px"
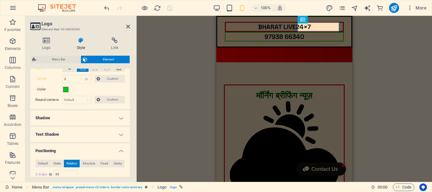
scroll to position [126, 0]
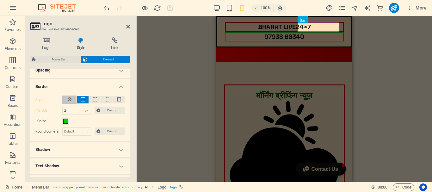
click at [70, 99] on icon at bounding box center [70, 99] width 4 height 8
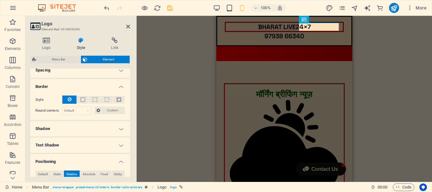
scroll to position [190, 0]
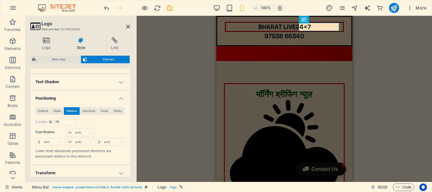
click at [118, 82] on h4 "Text Shadow" at bounding box center [80, 81] width 100 height 15
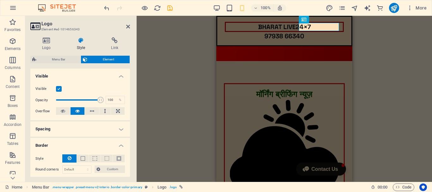
scroll to position [63, 0]
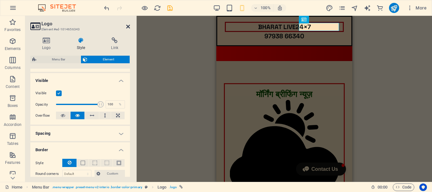
click at [127, 26] on icon at bounding box center [128, 26] width 4 height 5
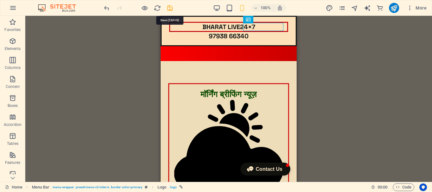
click at [171, 8] on icon "save" at bounding box center [169, 7] width 7 height 7
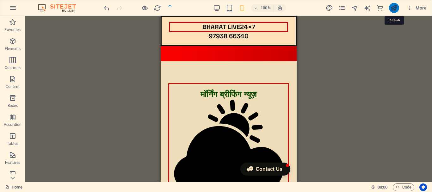
click at [394, 8] on icon "publish" at bounding box center [393, 7] width 7 height 7
